Goal: Register for event/course

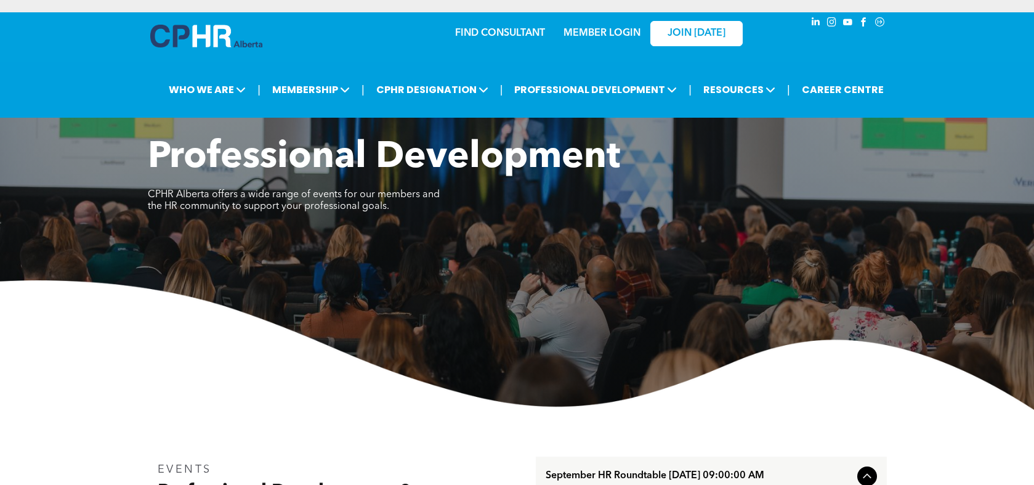
click at [614, 33] on link "MEMBER LOGIN" at bounding box center [602, 33] width 77 height 10
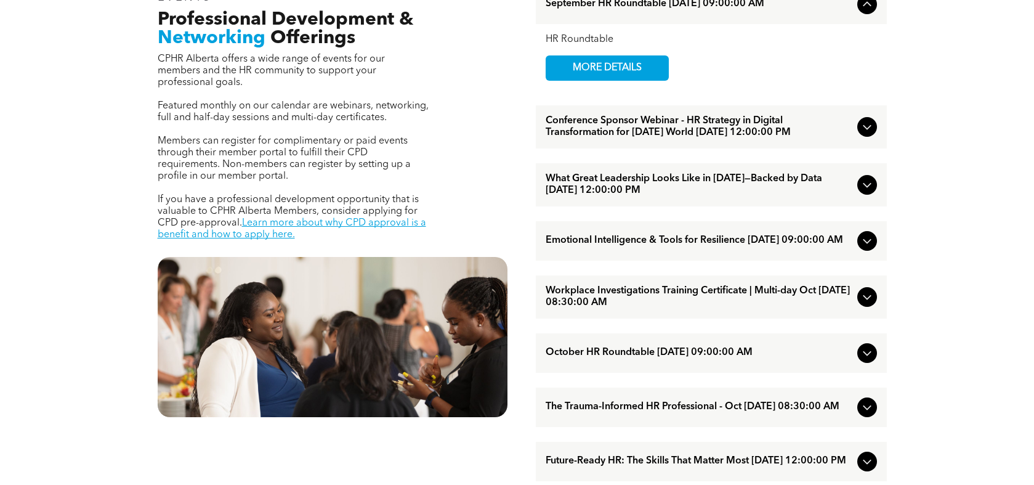
scroll to position [493, 0]
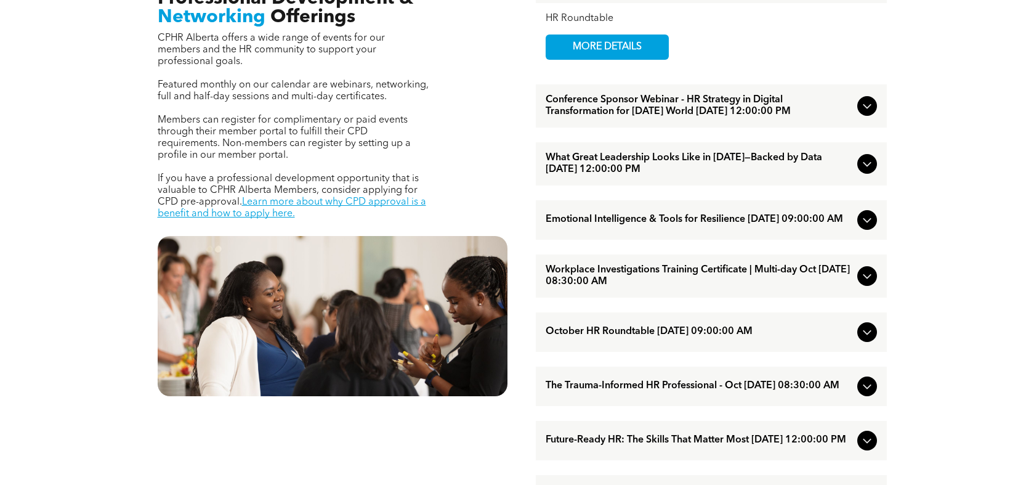
click at [861, 171] on icon at bounding box center [867, 163] width 15 height 15
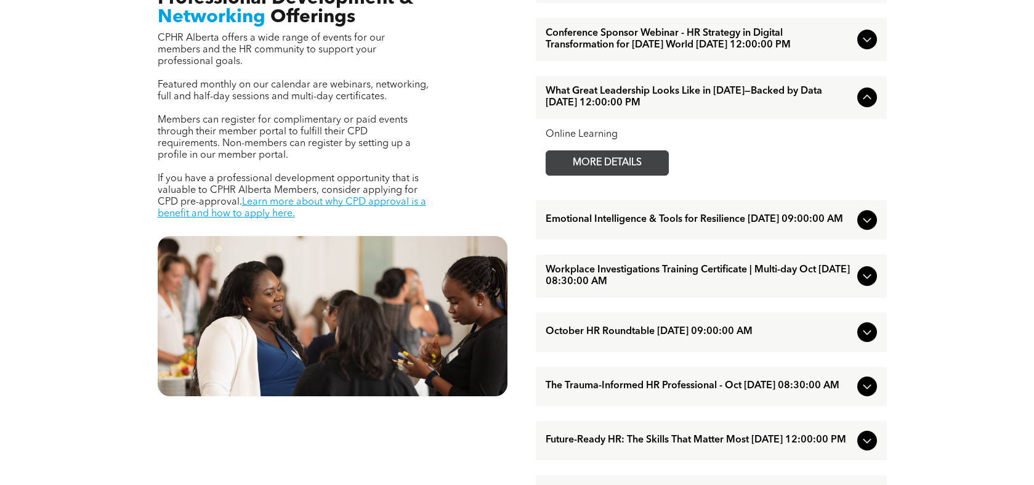
click at [599, 171] on span "MORE DETAILS" at bounding box center [607, 163] width 97 height 24
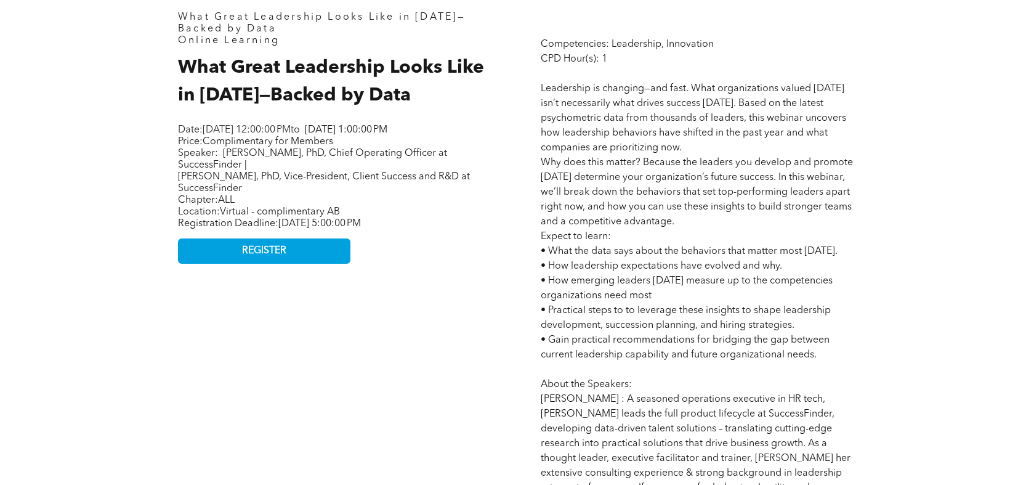
scroll to position [616, 0]
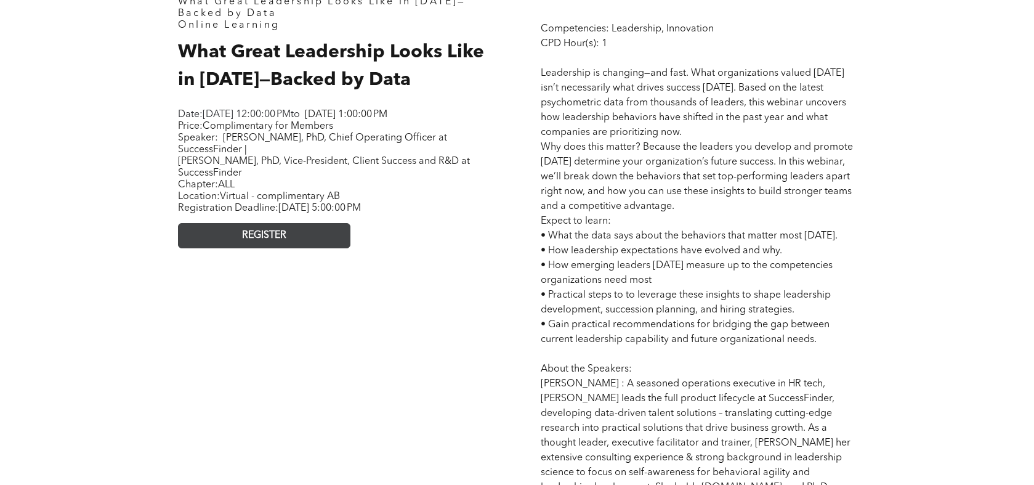
click at [274, 242] on span "REGISTER" at bounding box center [264, 236] width 44 height 12
